Goal: Find specific page/section: Find specific page/section

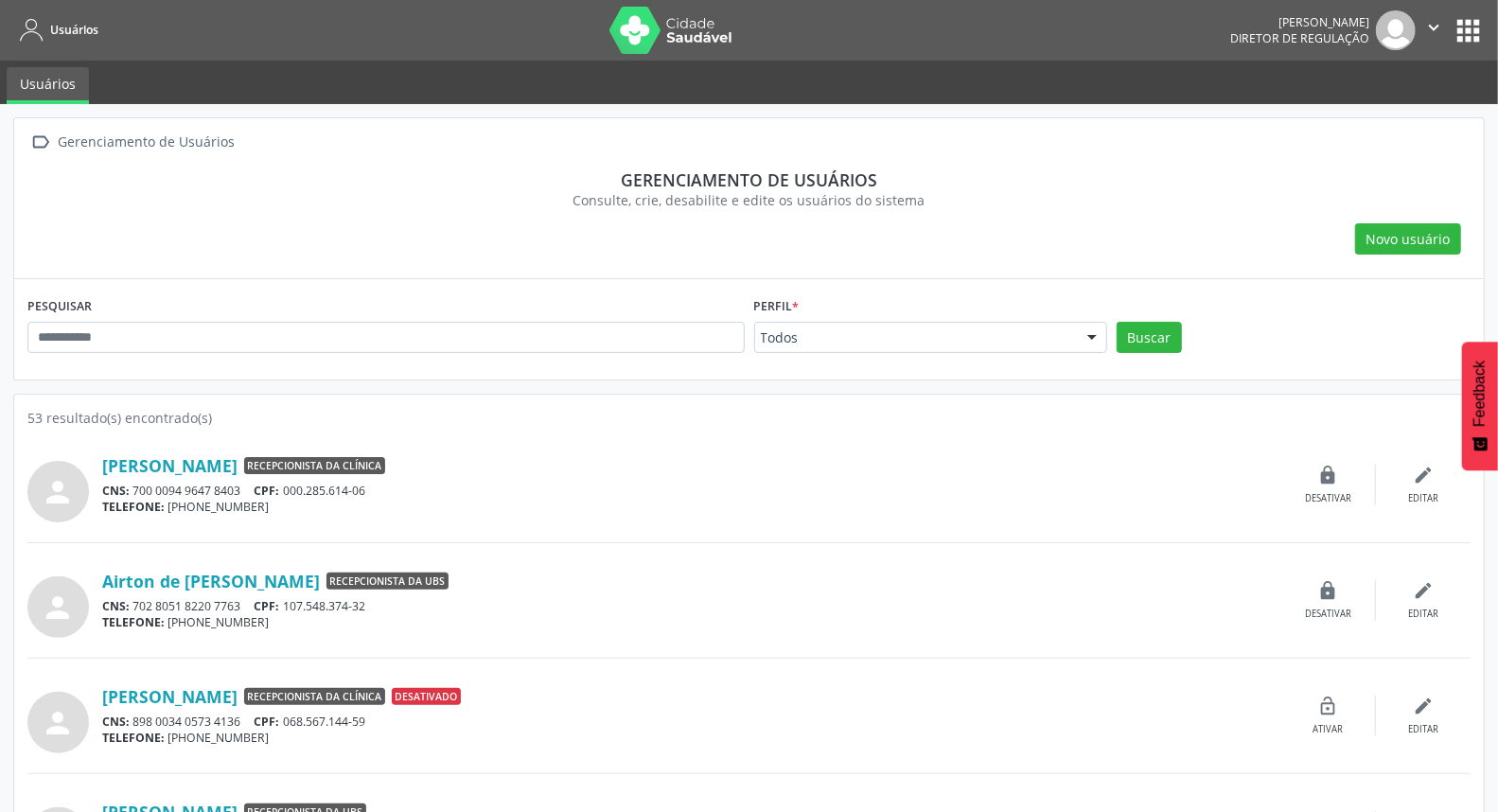
click at [1461, 25] on button "apps" at bounding box center [1469, 31] width 33 height 33
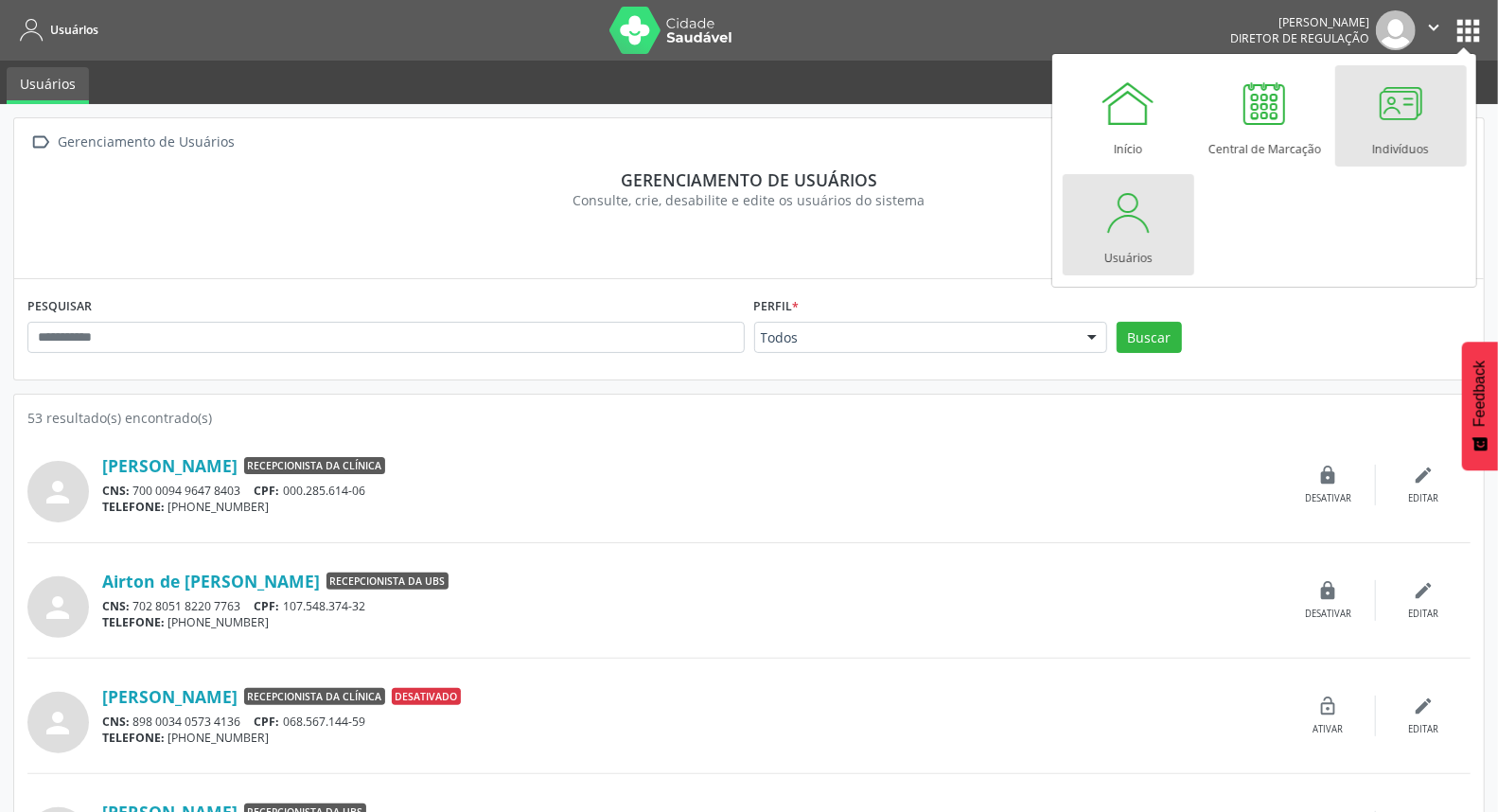
click at [1405, 129] on div at bounding box center [1400, 103] width 57 height 57
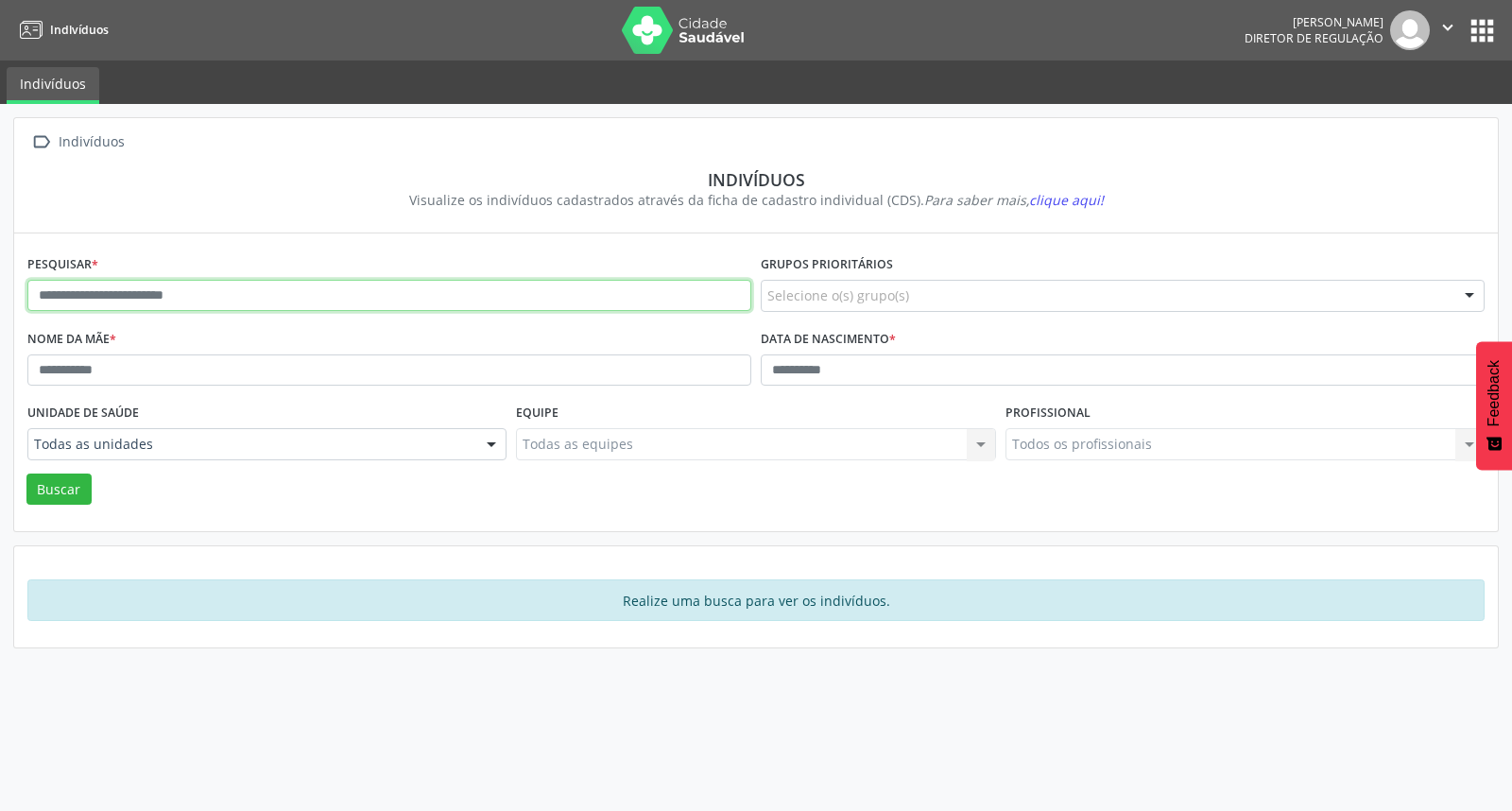
click at [187, 295] on input "text" at bounding box center [388, 295] width 723 height 32
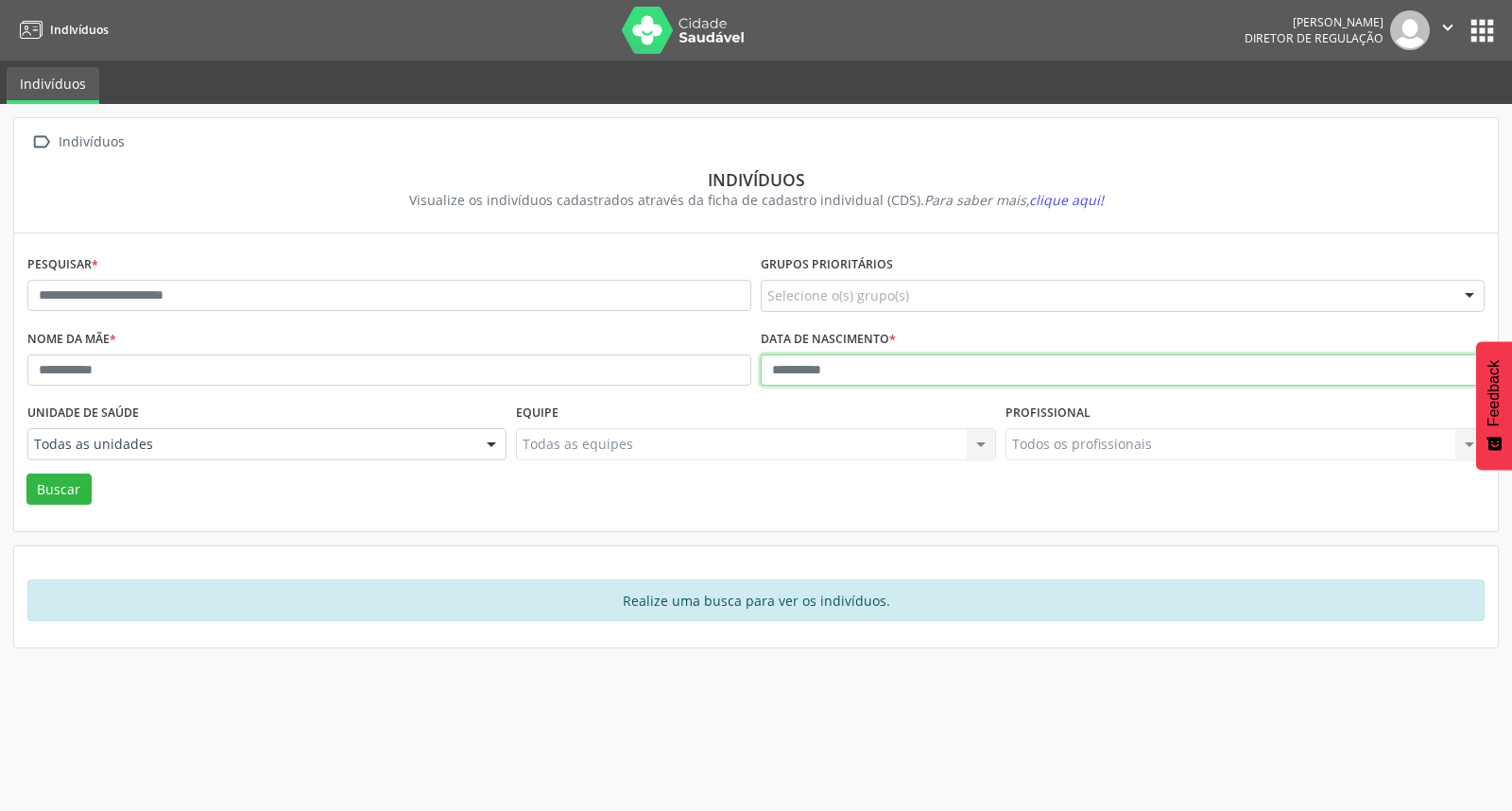
click at [766, 376] on input "text" at bounding box center [1122, 370] width 723 height 32
type input "**********"
click at [26, 473] on button "Buscar" at bounding box center [58, 489] width 65 height 32
